Goal: Find specific page/section: Find specific page/section

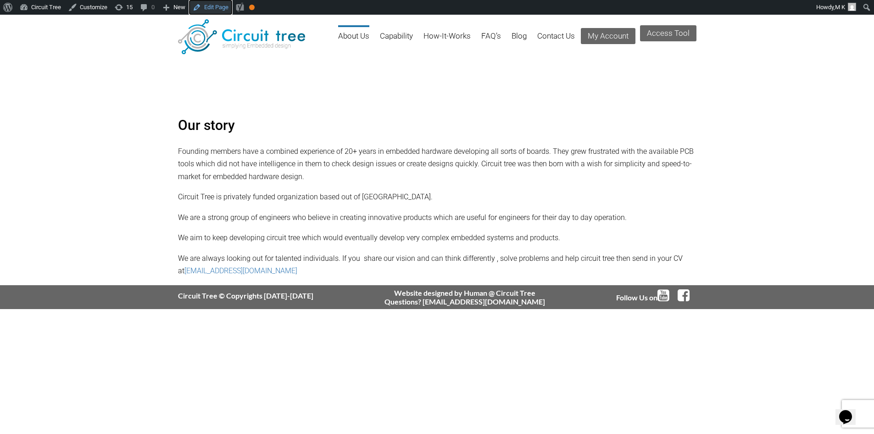
click at [203, 5] on link "Edit Page" at bounding box center [210, 7] width 43 height 15
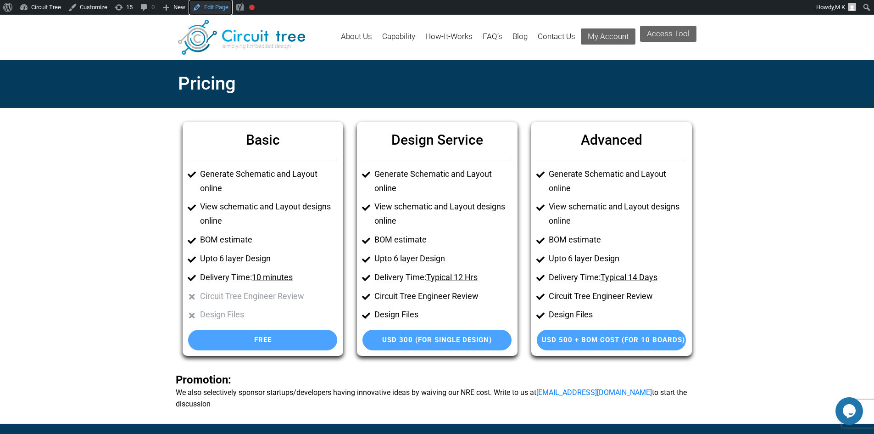
click at [212, 11] on link "Edit Page" at bounding box center [210, 7] width 43 height 15
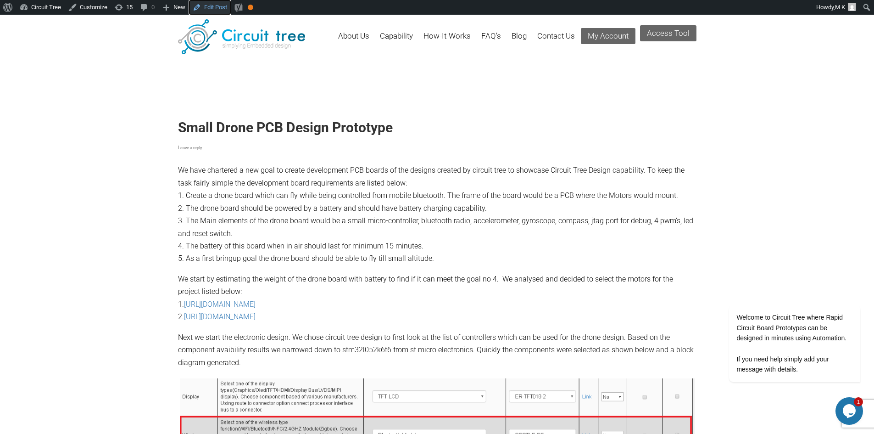
click at [211, 7] on link "Edit Post" at bounding box center [210, 7] width 42 height 15
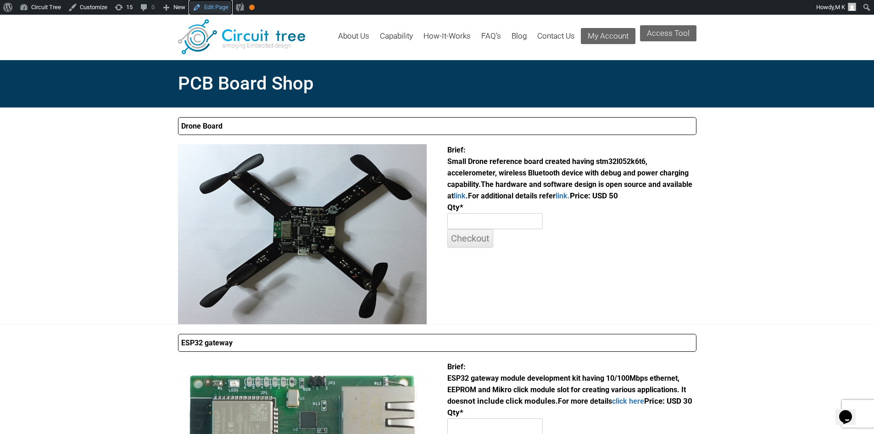
click at [214, 9] on link "Edit Page" at bounding box center [210, 7] width 43 height 15
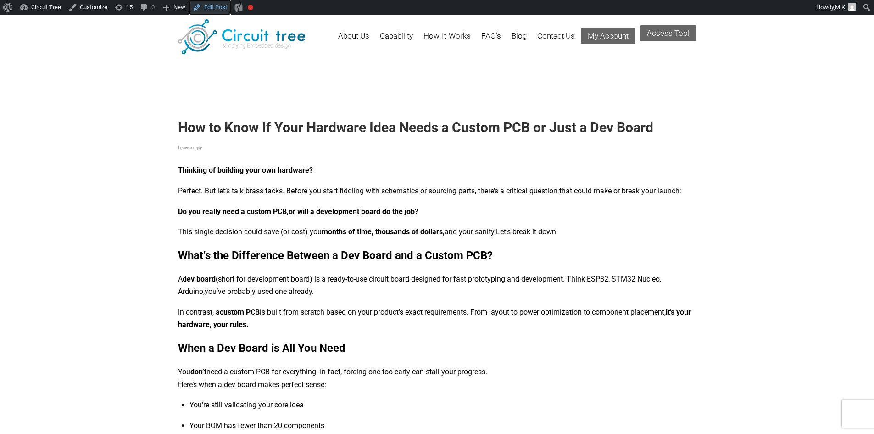
click at [210, 8] on link "Edit Post" at bounding box center [210, 7] width 42 height 15
